Goal: Understand process/instructions

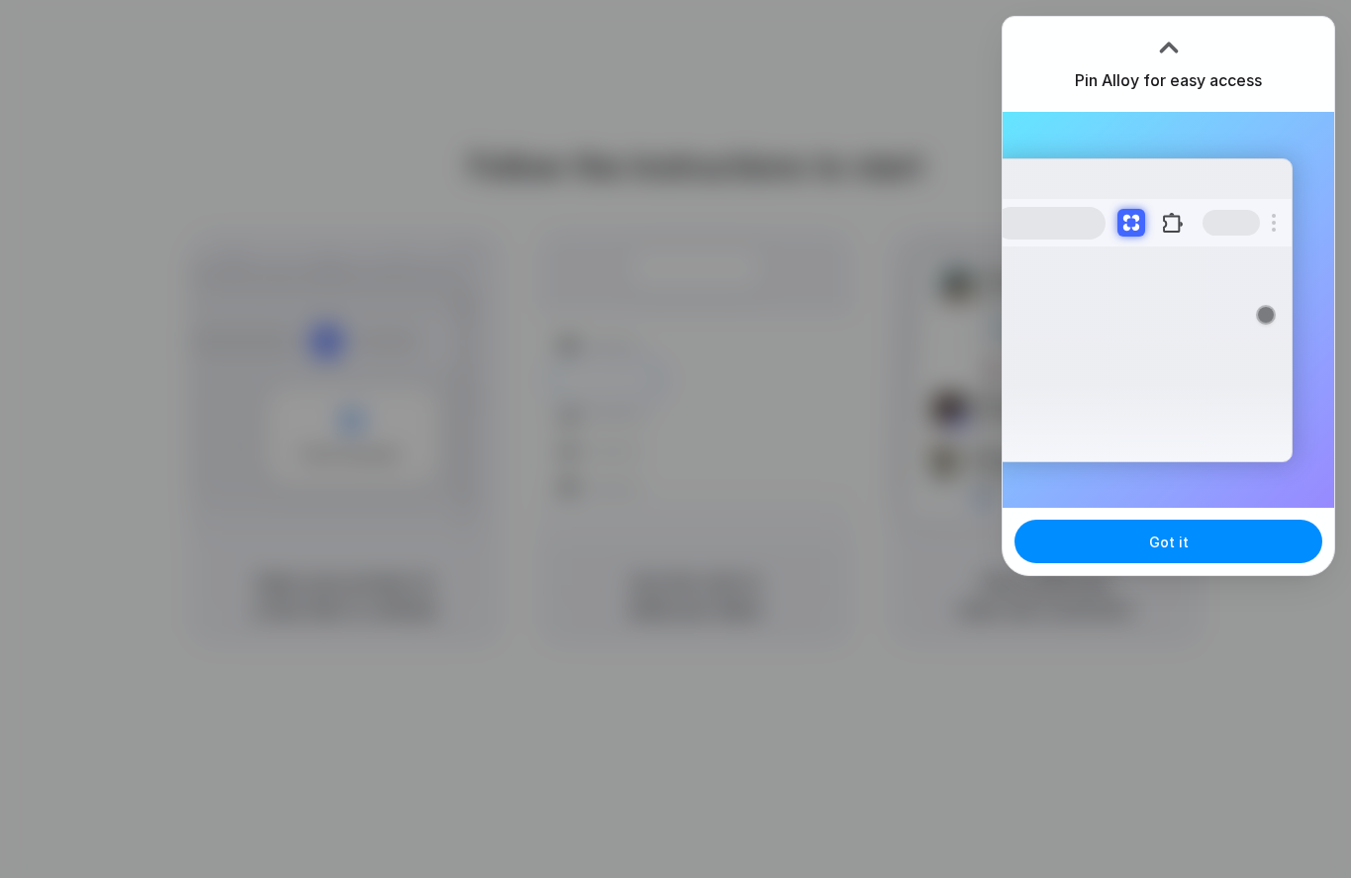
click at [900, 120] on div at bounding box center [675, 439] width 1351 height 878
click at [1197, 58] on div "Pin Alloy for easy access" at bounding box center [1169, 64] width 332 height 95
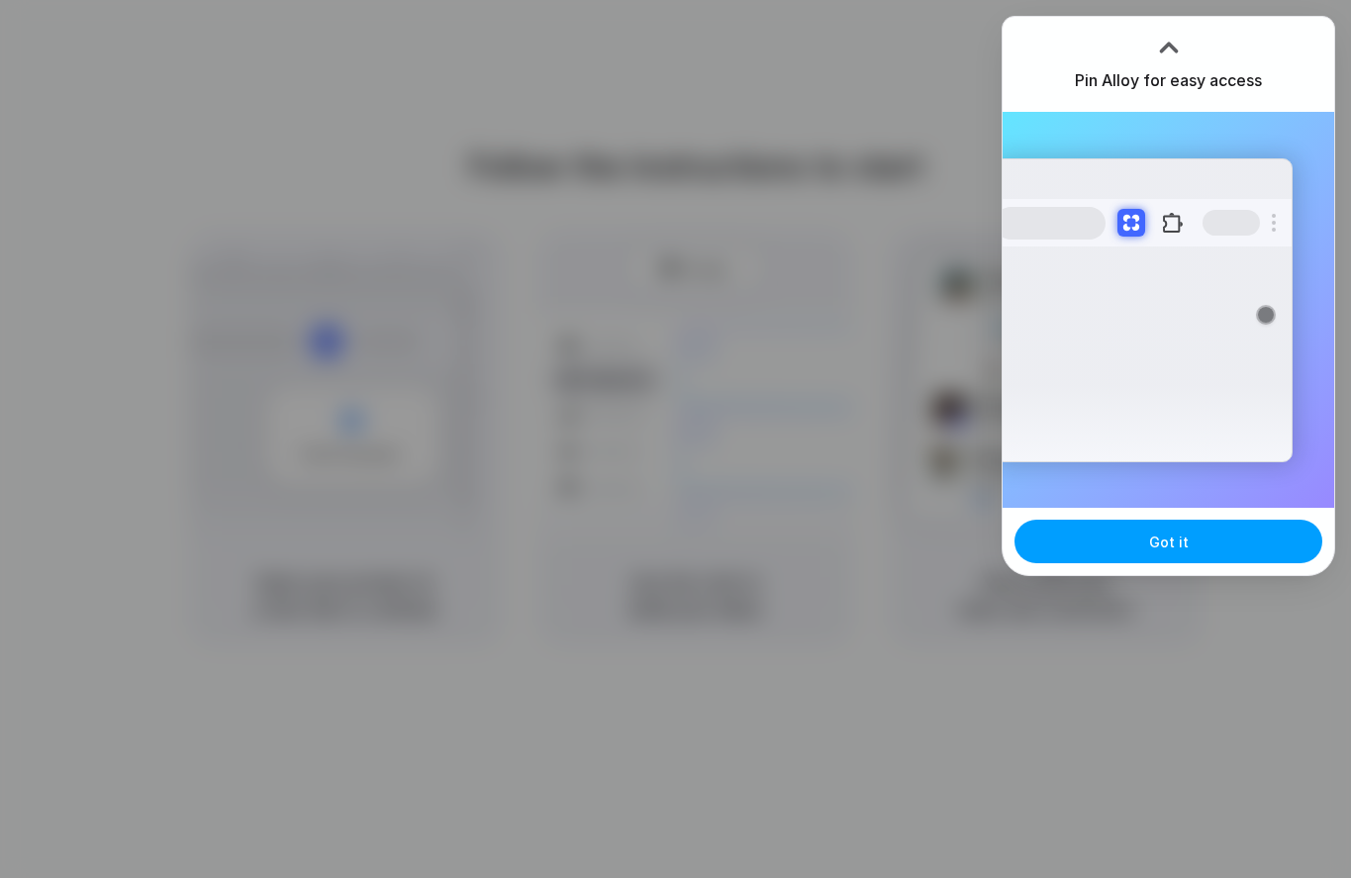
click at [1167, 557] on button "Got it" at bounding box center [1168, 542] width 308 height 44
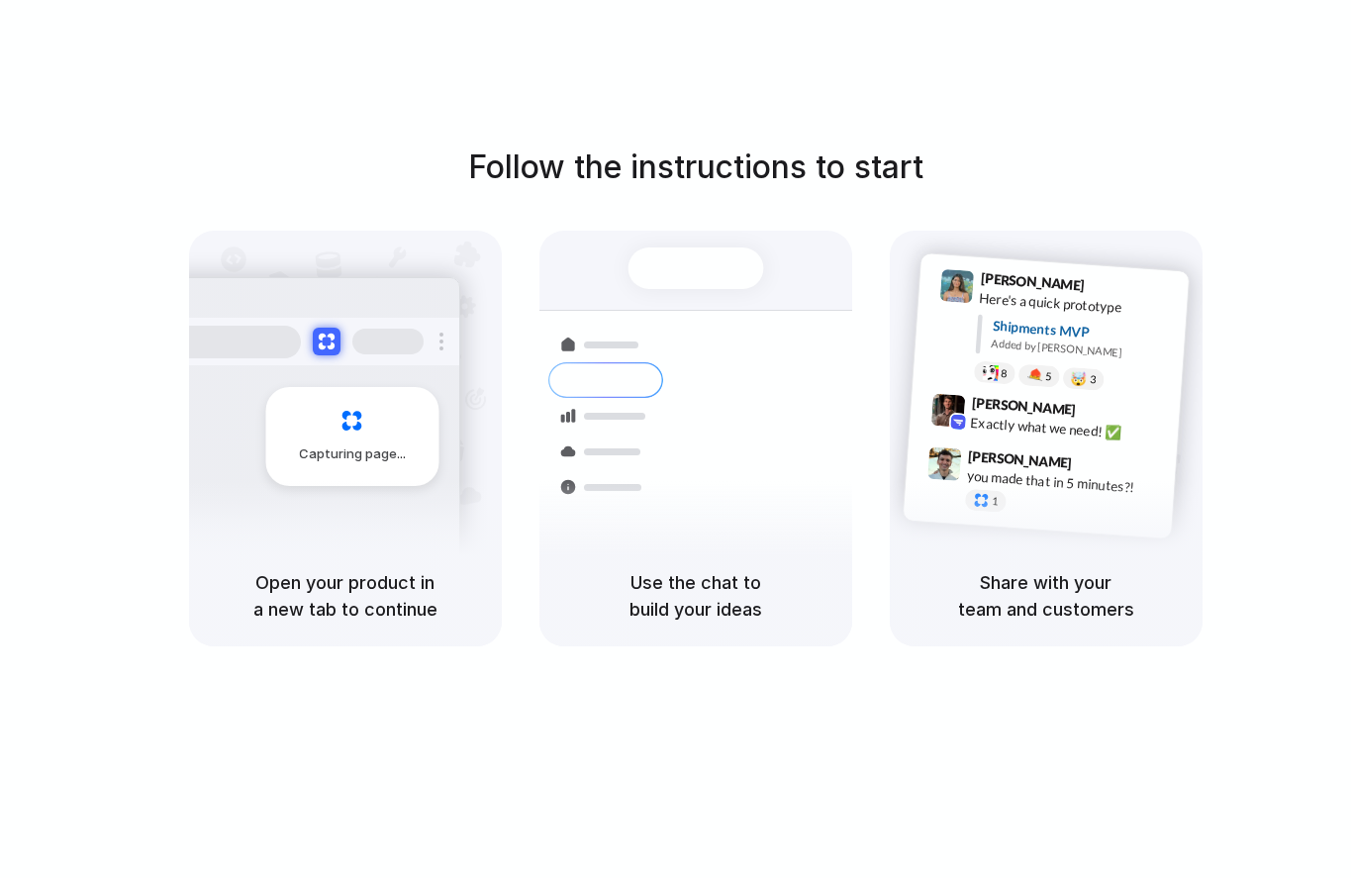
click at [1086, 135] on div "Follow the instructions to start Capturing page Open your product in a new tab …" at bounding box center [695, 458] width 1390 height 917
